Goal: Find specific page/section

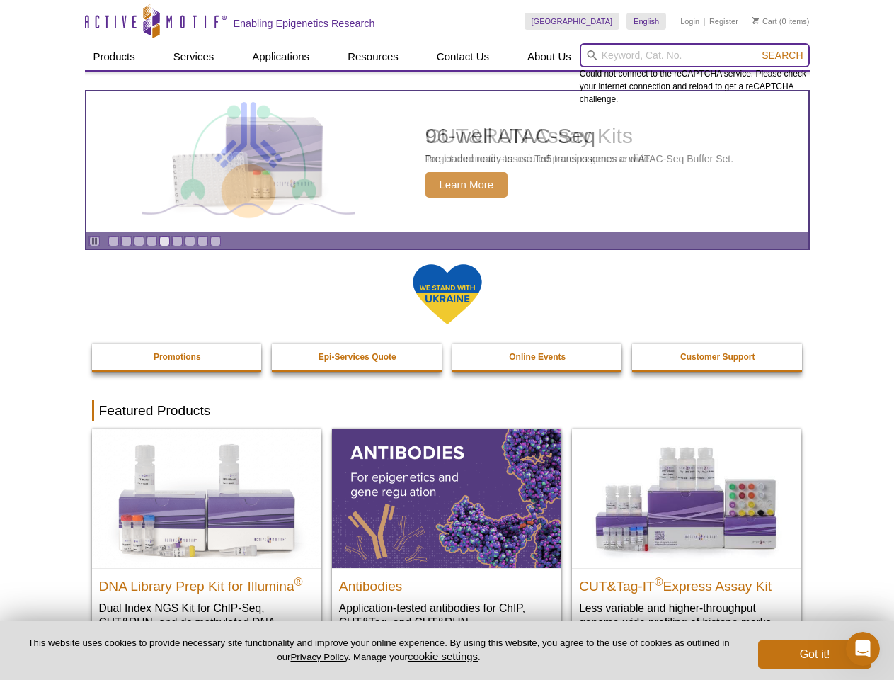
click at [694, 55] on input "search" at bounding box center [695, 55] width 230 height 24
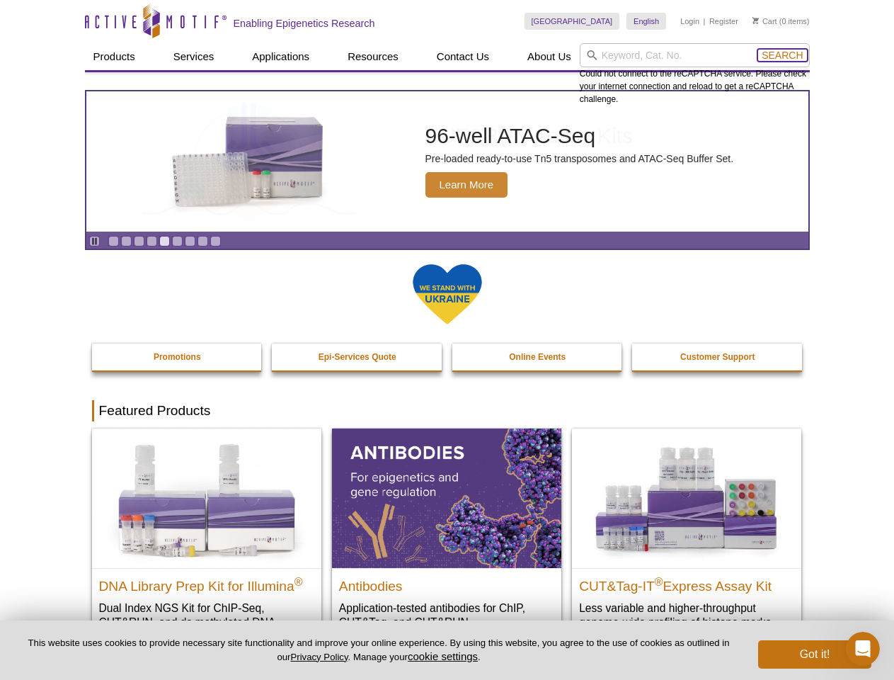
click at [782, 55] on span "Search" at bounding box center [782, 55] width 41 height 11
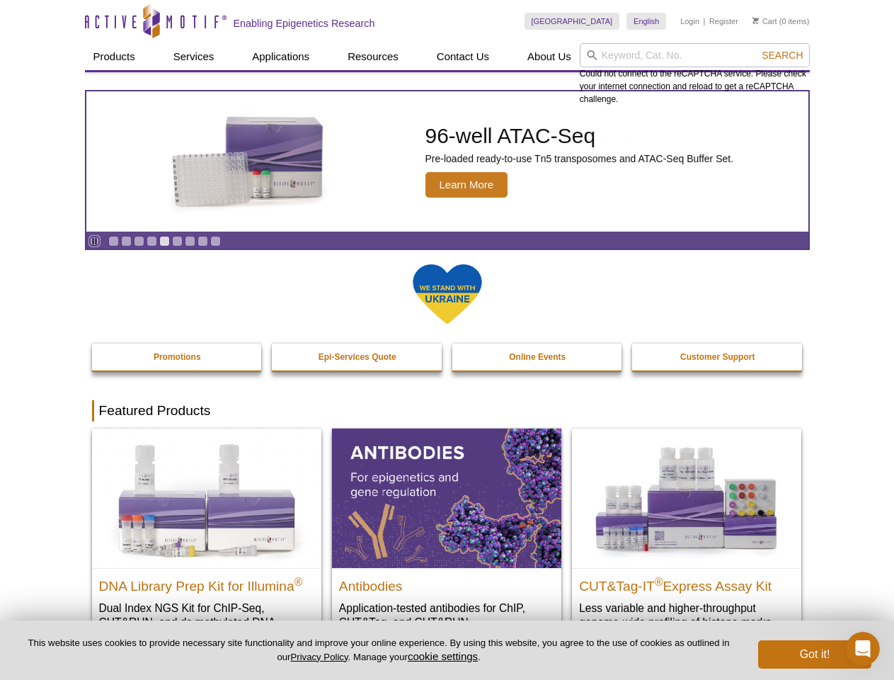
click at [94, 241] on icon "Pause" at bounding box center [94, 240] width 9 height 9
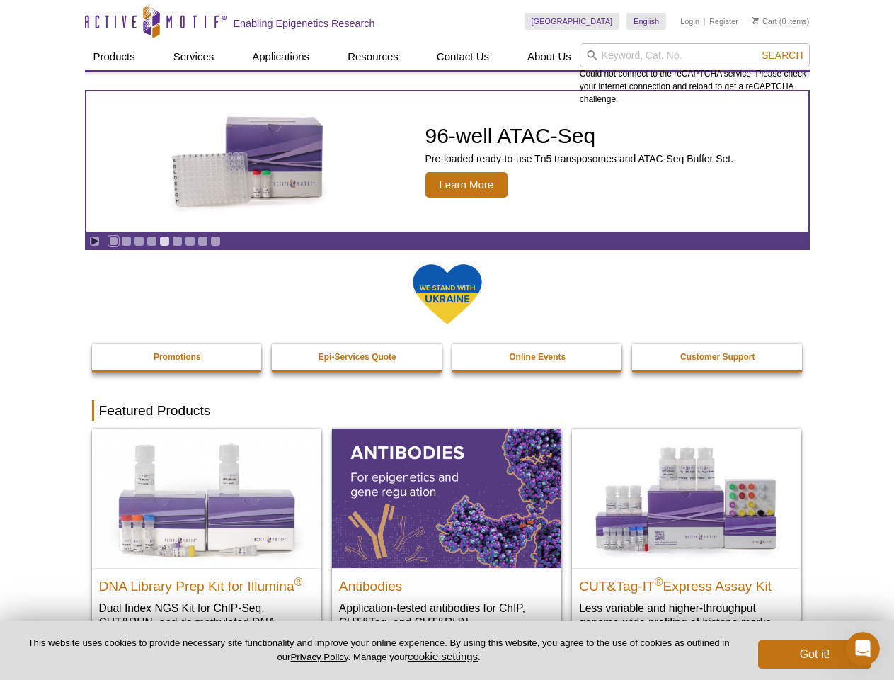
click at [113, 241] on link "Go to slide 1" at bounding box center [113, 241] width 11 height 11
click at [126, 241] on link "Go to slide 2" at bounding box center [126, 241] width 11 height 11
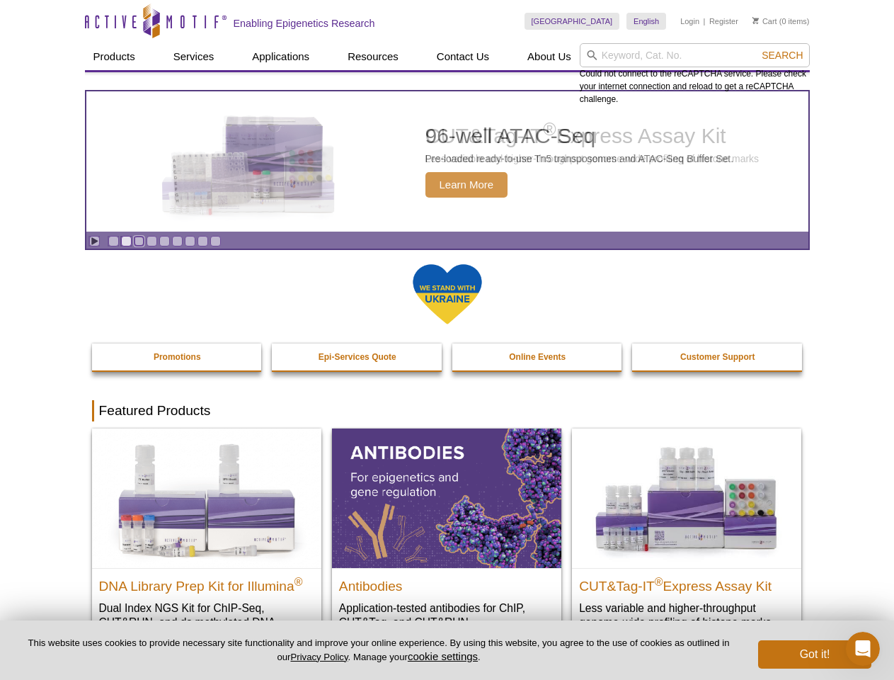
click at [139, 241] on link "Go to slide 3" at bounding box center [139, 241] width 11 height 11
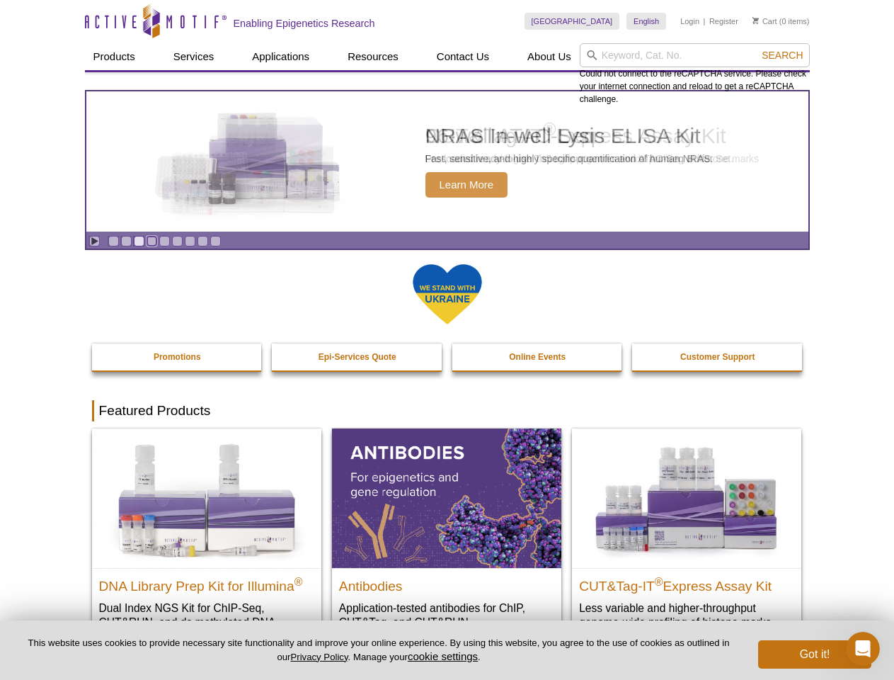
click at [151, 241] on link "Go to slide 4" at bounding box center [152, 241] width 11 height 11
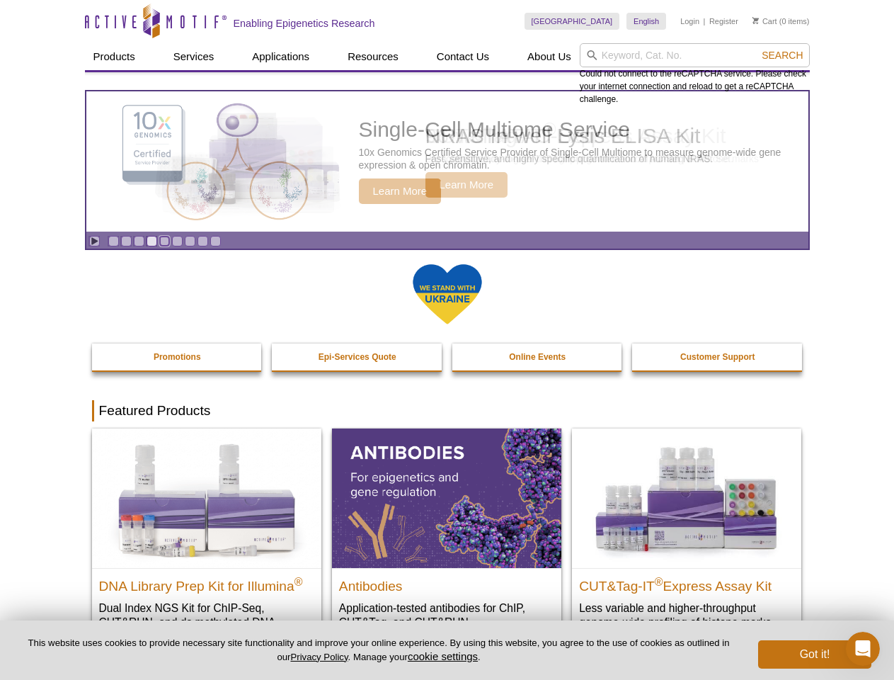
click at [164, 241] on link "Go to slide 5" at bounding box center [164, 241] width 11 height 11
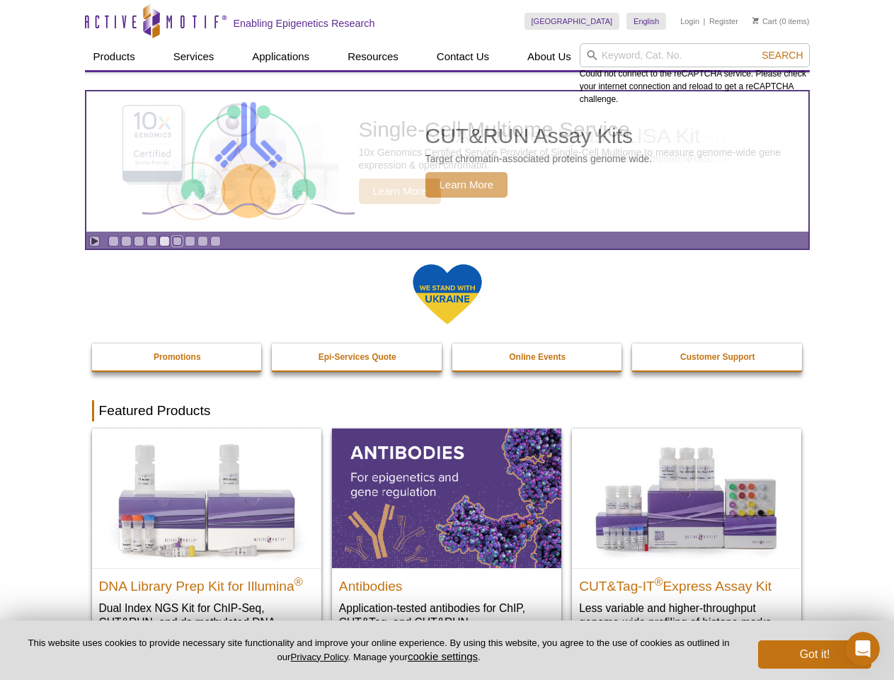
click at [177, 241] on link "Go to slide 6" at bounding box center [177, 241] width 11 height 11
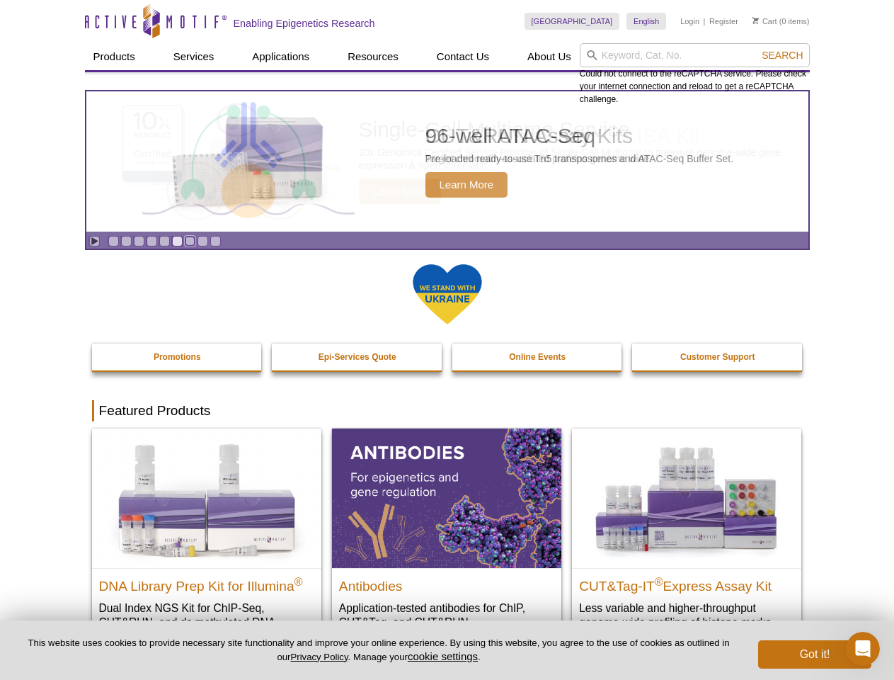
click at [190, 241] on link "Go to slide 7" at bounding box center [190, 241] width 11 height 11
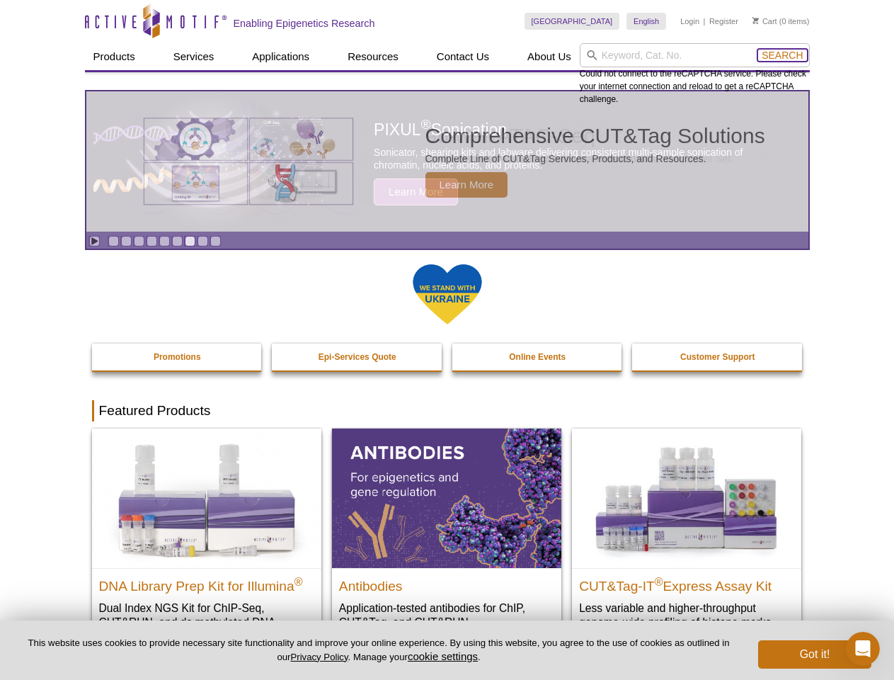
click at [782, 55] on span "Search" at bounding box center [782, 55] width 41 height 11
